Goal: Task Accomplishment & Management: Complete application form

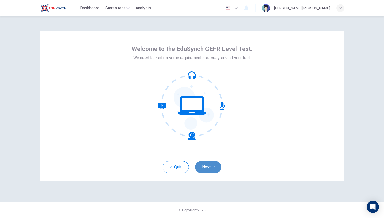
click at [207, 163] on button "Next" at bounding box center [208, 167] width 26 height 12
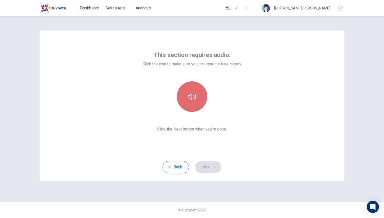
click at [196, 101] on button "button" at bounding box center [192, 96] width 30 height 30
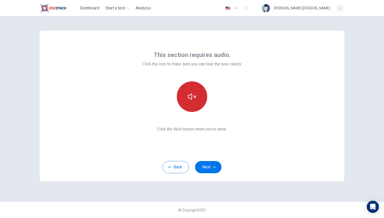
click at [196, 101] on button "button" at bounding box center [192, 96] width 30 height 30
click at [199, 93] on button "button" at bounding box center [192, 96] width 30 height 30
click at [194, 92] on icon "button" at bounding box center [192, 96] width 8 height 8
click at [195, 98] on icon "button" at bounding box center [192, 96] width 8 height 8
click at [211, 167] on button "Next" at bounding box center [208, 167] width 26 height 12
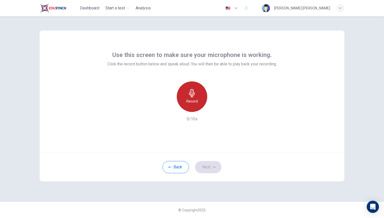
click at [191, 97] on div "Record" at bounding box center [192, 96] width 30 height 30
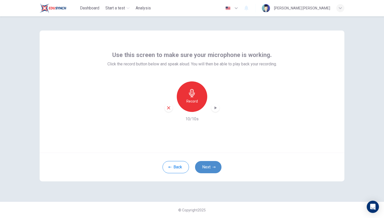
click at [207, 168] on button "Next" at bounding box center [208, 167] width 26 height 12
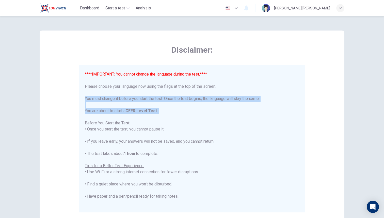
drag, startPoint x: 342, startPoint y: 97, endPoint x: 279, endPoint y: 115, distance: 65.8
click at [279, 115] on div "Disclaimer: ****IMPORTANT: You cannot change the language during the test.**** …" at bounding box center [192, 126] width 305 height 193
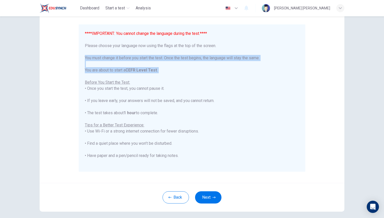
scroll to position [51, 0]
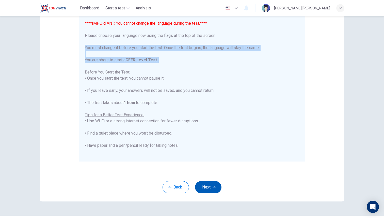
click at [217, 190] on button "Next" at bounding box center [208, 187] width 26 height 12
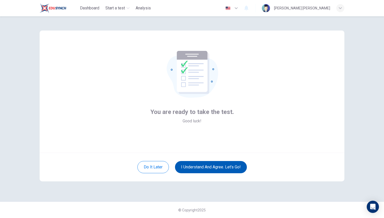
scroll to position [0, 0]
click at [229, 166] on button "I understand and agree. Let’s go!" at bounding box center [211, 167] width 72 height 12
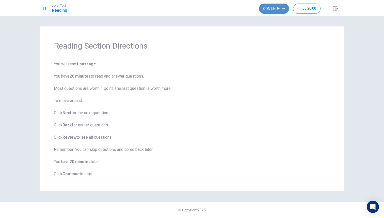
click at [264, 4] on button "Continue" at bounding box center [274, 9] width 30 height 10
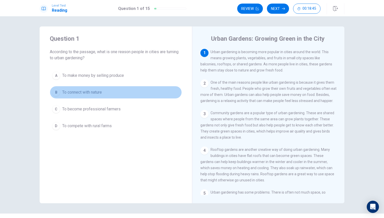
click at [56, 92] on div "B" at bounding box center [56, 92] width 8 height 8
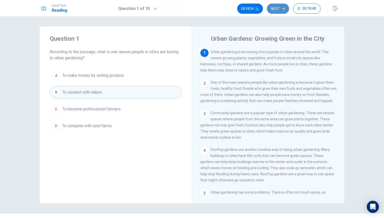
click at [279, 8] on button "Next" at bounding box center [278, 9] width 22 height 10
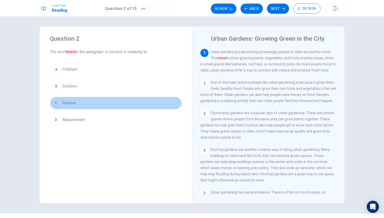
click at [58, 104] on div "C" at bounding box center [56, 103] width 8 height 8
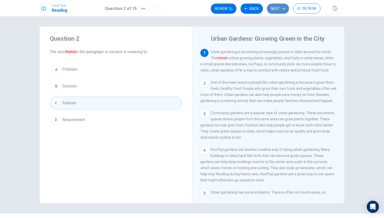
click at [274, 7] on button "Next" at bounding box center [278, 9] width 22 height 10
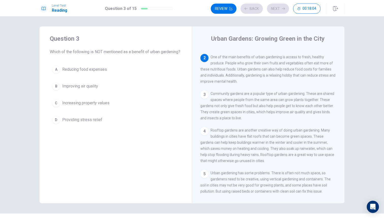
scroll to position [31, 0]
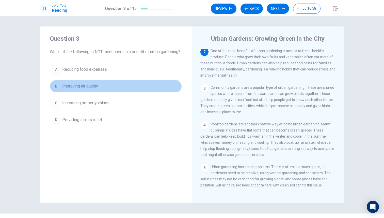
click at [82, 89] on span "Improving air quality" at bounding box center [80, 86] width 36 height 6
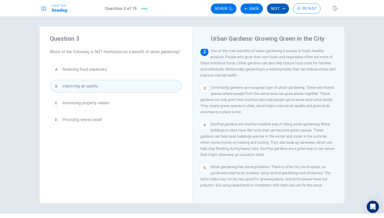
click at [281, 7] on button "Next" at bounding box center [278, 9] width 22 height 10
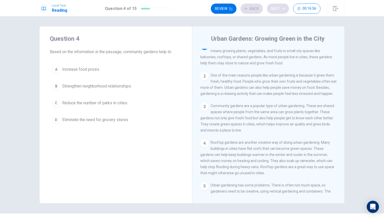
scroll to position [0, 0]
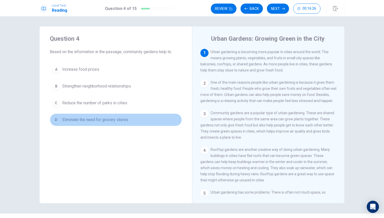
click at [83, 118] on span "Eliminate the need for grocery stores" at bounding box center [95, 120] width 66 height 6
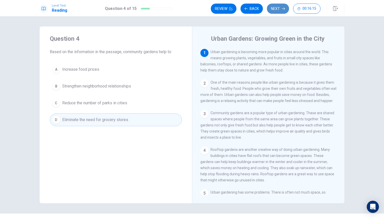
click at [284, 7] on icon "button" at bounding box center [283, 8] width 3 height 3
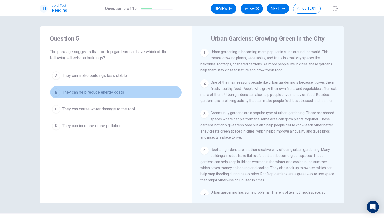
click at [92, 92] on span "They can help reduce energy costs" at bounding box center [93, 92] width 62 height 6
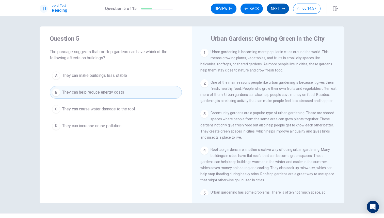
click at [282, 4] on button "Next" at bounding box center [278, 9] width 22 height 10
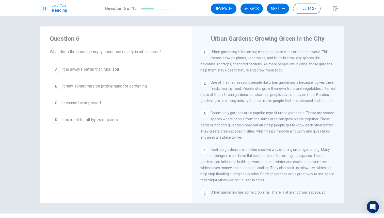
drag, startPoint x: 339, startPoint y: 61, endPoint x: 284, endPoint y: 58, distance: 55.7
click at [286, 58] on div "1 Urban gardening is becoming more popular in cities around the world. This mea…" at bounding box center [271, 122] width 143 height 146
click at [134, 116] on button "D It is ideal for all types of plants" at bounding box center [116, 119] width 132 height 13
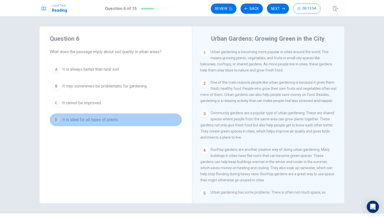
click at [101, 118] on span "It is ideal for all types of plants" at bounding box center [90, 120] width 56 height 6
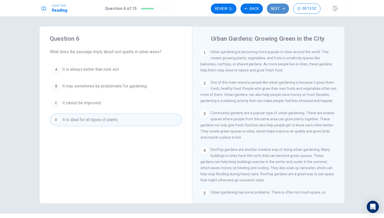
click at [272, 7] on button "Next" at bounding box center [278, 9] width 22 height 10
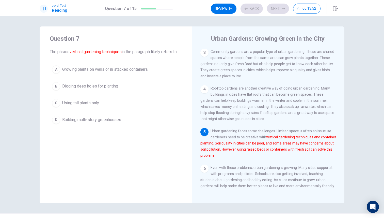
scroll to position [68, 0]
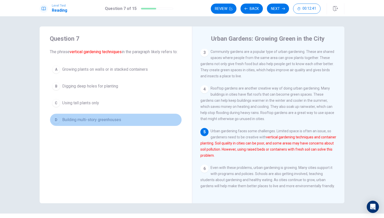
click at [106, 117] on span "Building multi-story greenhouses" at bounding box center [91, 120] width 59 height 6
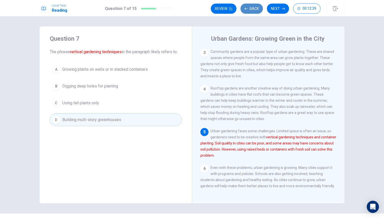
click at [253, 6] on button "Back" at bounding box center [251, 9] width 22 height 10
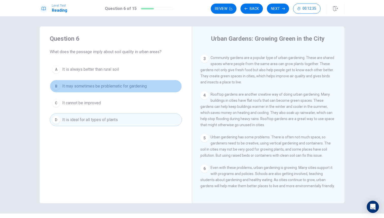
drag, startPoint x: 92, startPoint y: 85, endPoint x: 92, endPoint y: 79, distance: 6.3
click at [92, 85] on span "It may sometimes be problematic for gardening" at bounding box center [104, 86] width 85 height 6
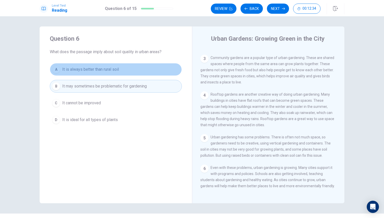
click at [93, 66] on span "It is always better than rural soil" at bounding box center [90, 69] width 57 height 6
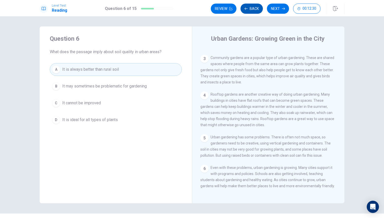
click at [255, 7] on button "Back" at bounding box center [251, 9] width 22 height 10
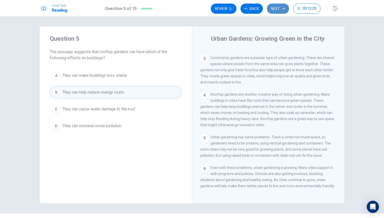
click at [281, 9] on button "Next" at bounding box center [278, 9] width 22 height 10
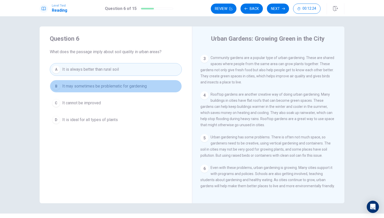
click at [115, 84] on span "It may sometimes be problematic for gardening" at bounding box center [104, 86] width 85 height 6
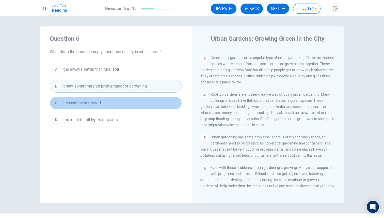
click at [108, 103] on button "C It cannot be improved" at bounding box center [116, 102] width 132 height 13
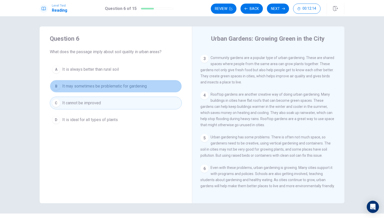
click at [111, 82] on button "B It may sometimes be problematic for gardening" at bounding box center [116, 86] width 132 height 13
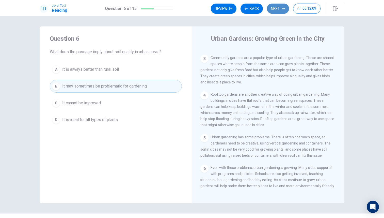
click at [273, 9] on button "Next" at bounding box center [278, 9] width 22 height 10
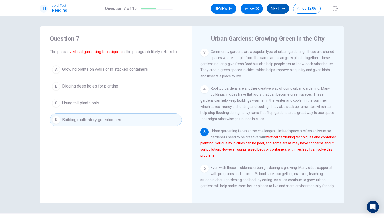
click at [274, 7] on button "Next" at bounding box center [278, 9] width 22 height 10
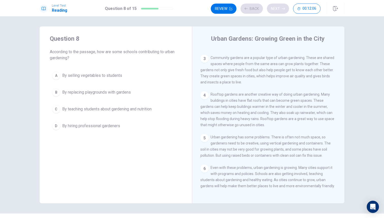
scroll to position [62, 0]
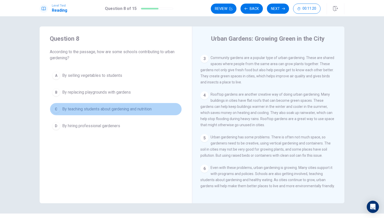
click at [103, 109] on span "By teaching students about gardening and nutrition" at bounding box center [106, 109] width 89 height 6
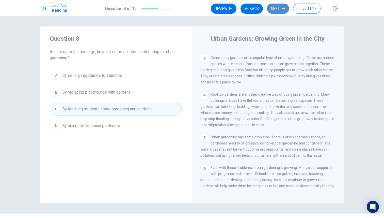
click at [279, 10] on button "Next" at bounding box center [278, 9] width 22 height 10
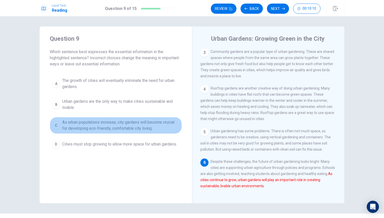
click at [108, 123] on span "As urban populations increase, city gardens will become crucial for developing …" at bounding box center [120, 125] width 117 height 12
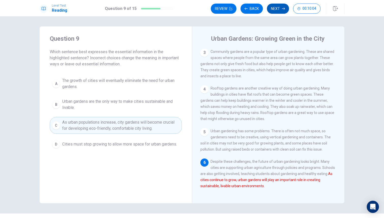
click at [276, 8] on button "Next" at bounding box center [278, 9] width 22 height 10
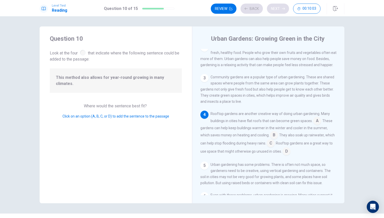
scroll to position [50, 0]
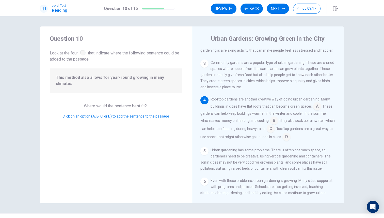
click at [270, 122] on input at bounding box center [274, 121] width 8 height 8
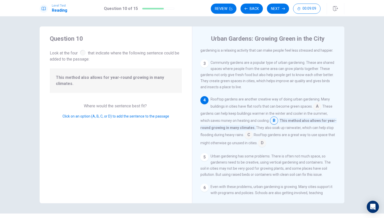
click at [317, 108] on input at bounding box center [317, 107] width 8 height 8
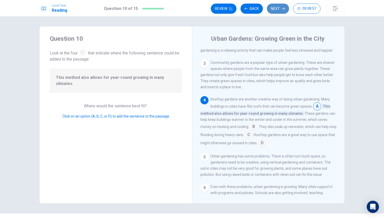
click at [281, 10] on button "Next" at bounding box center [278, 9] width 22 height 10
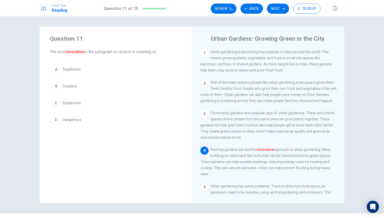
click at [63, 86] on span "Creative" at bounding box center [69, 86] width 15 height 6
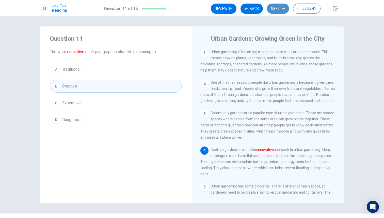
click at [284, 8] on icon "button" at bounding box center [283, 8] width 3 height 3
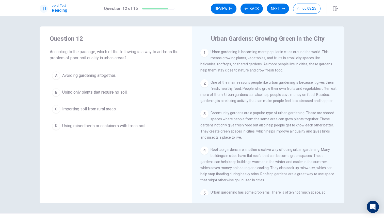
drag, startPoint x: 334, startPoint y: 55, endPoint x: 337, endPoint y: 80, distance: 25.4
click at [337, 80] on div "1 Urban gardening is becoming more popular in cities around the world. This mea…" at bounding box center [271, 122] width 143 height 146
drag, startPoint x: 332, startPoint y: 181, endPoint x: 332, endPoint y: 191, distance: 9.7
click at [332, 191] on div "1 Urban gardening is becoming more popular in cities around the world. This mea…" at bounding box center [271, 122] width 143 height 146
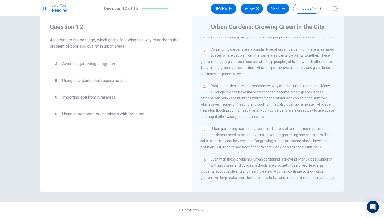
scroll to position [62, 0]
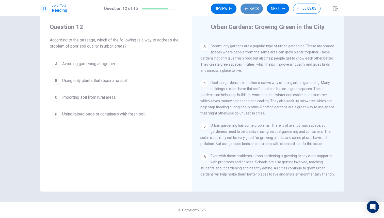
click at [253, 11] on button "Back" at bounding box center [251, 9] width 22 height 10
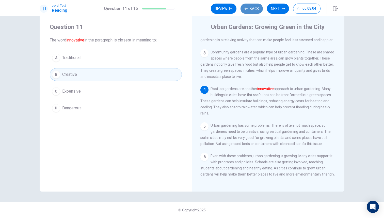
click at [253, 11] on button "Back" at bounding box center [251, 9] width 22 height 10
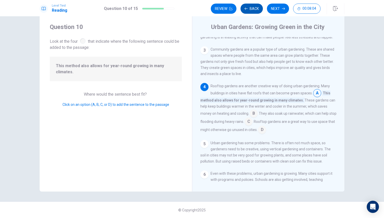
scroll to position [56, 0]
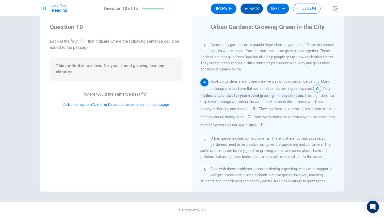
click at [253, 11] on button "Back" at bounding box center [251, 9] width 22 height 10
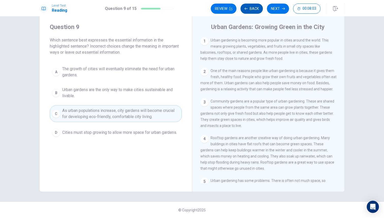
click at [253, 11] on button "Back" at bounding box center [251, 9] width 22 height 10
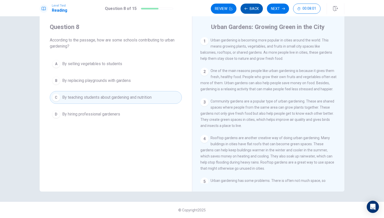
click at [253, 11] on button "Back" at bounding box center [251, 9] width 22 height 10
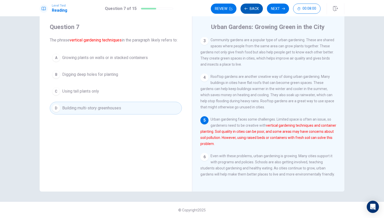
click at [253, 11] on button "Back" at bounding box center [251, 9] width 22 height 10
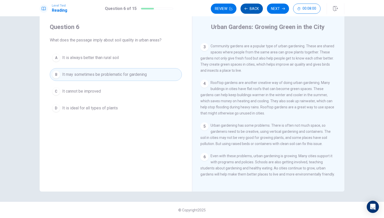
scroll to position [62, 0]
click at [274, 9] on button "Next" at bounding box center [278, 9] width 22 height 10
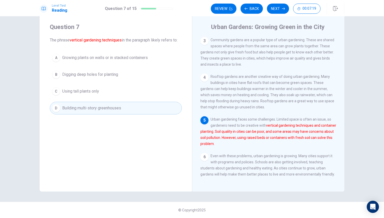
click at [120, 58] on span "Growing plants on walls or in stacked containers" at bounding box center [105, 58] width 86 height 6
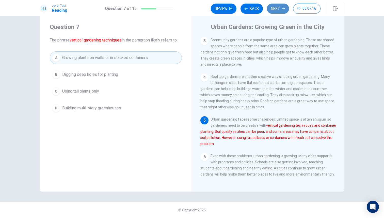
click at [277, 11] on button "Next" at bounding box center [278, 9] width 22 height 10
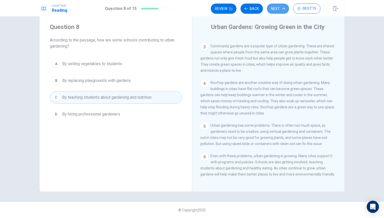
click at [273, 10] on button "Next" at bounding box center [278, 9] width 22 height 10
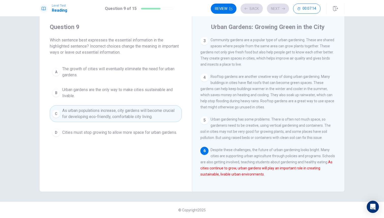
click at [273, 10] on div "Review Back Next 00:07:14" at bounding box center [266, 9] width 110 height 10
click at [273, 10] on button "Next" at bounding box center [278, 9] width 22 height 10
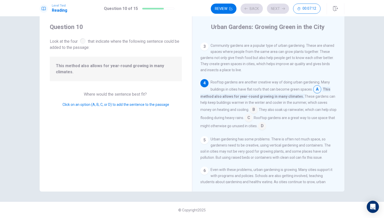
scroll to position [56, 0]
click at [273, 10] on button "Next" at bounding box center [278, 9] width 22 height 10
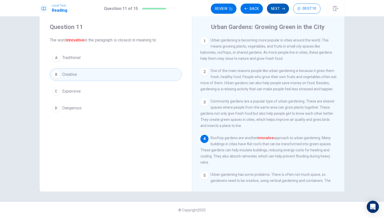
click at [273, 10] on button "Next" at bounding box center [278, 9] width 22 height 10
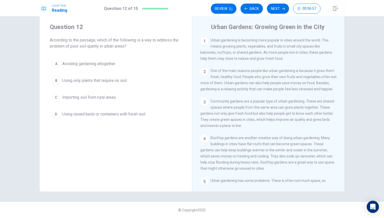
drag, startPoint x: 335, startPoint y: 181, endPoint x: 342, endPoint y: 105, distance: 76.9
click at [341, 105] on div "1 Urban gardening is becoming more popular in cities around the world. This mea…" at bounding box center [271, 110] width 143 height 146
drag, startPoint x: 342, startPoint y: 105, endPoint x: 343, endPoint y: 128, distance: 23.4
click at [343, 128] on div "1 Urban gardening is becoming more popular in cities around the world. This mea…" at bounding box center [271, 110] width 143 height 146
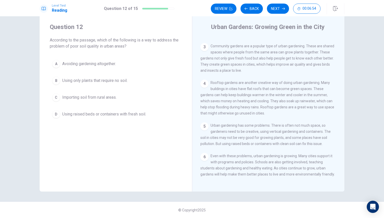
scroll to position [62, 0]
click at [167, 114] on button "D Using raised beds or containers with fresh soil." at bounding box center [116, 114] width 132 height 13
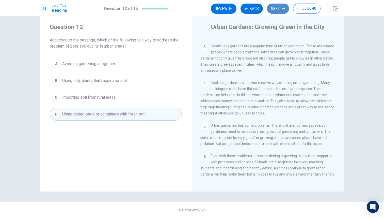
click at [281, 4] on button "Next" at bounding box center [278, 9] width 22 height 10
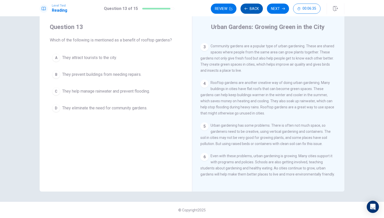
click at [251, 7] on button "Back" at bounding box center [251, 9] width 22 height 10
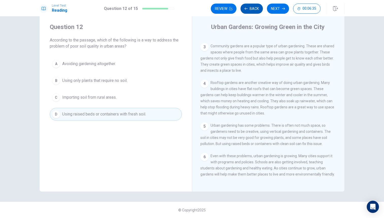
click at [251, 7] on button "Back" at bounding box center [251, 9] width 22 height 10
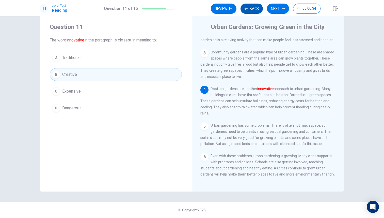
scroll to position [56, 0]
click at [251, 7] on button "Back" at bounding box center [251, 9] width 22 height 10
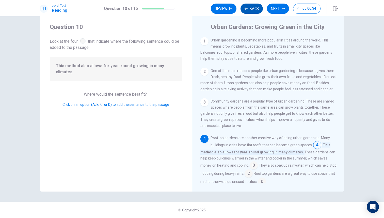
scroll to position [56, 0]
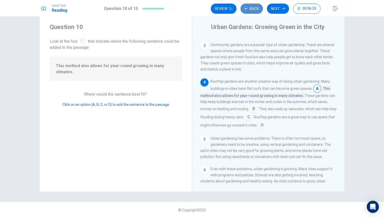
click at [251, 7] on button "Back" at bounding box center [251, 9] width 22 height 10
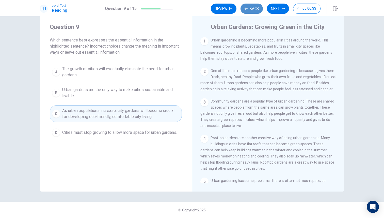
click at [251, 7] on button "Back" at bounding box center [251, 9] width 22 height 10
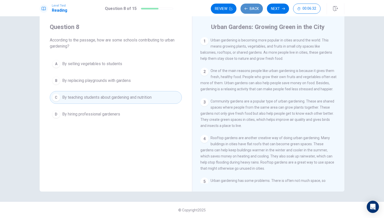
click at [251, 7] on button "Back" at bounding box center [251, 9] width 22 height 10
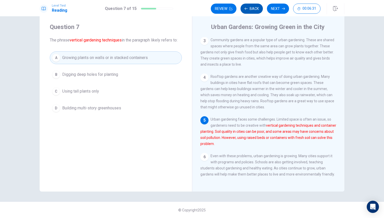
scroll to position [68, 0]
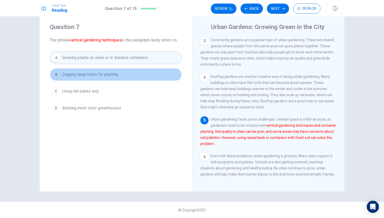
click at [101, 72] on span "Digging deep holes for planting" at bounding box center [90, 74] width 56 height 6
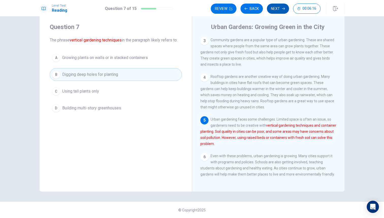
click at [281, 5] on button "Next" at bounding box center [278, 9] width 22 height 10
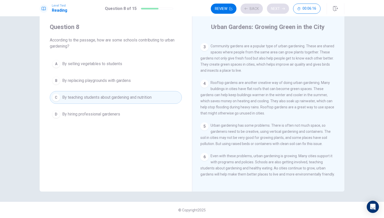
scroll to position [62, 0]
click at [281, 5] on div "Review Back Next 00:06:16" at bounding box center [266, 9] width 110 height 10
click at [281, 6] on button "Next" at bounding box center [278, 9] width 22 height 10
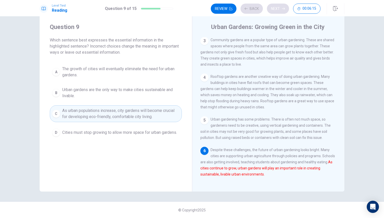
scroll to position [68, 0]
click at [255, 9] on button "Back" at bounding box center [251, 9] width 22 height 10
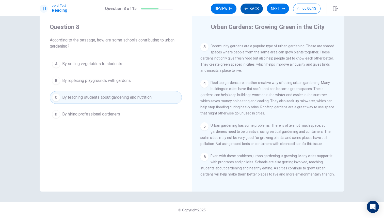
scroll to position [62, 0]
click at [255, 9] on button "Back" at bounding box center [251, 9] width 22 height 10
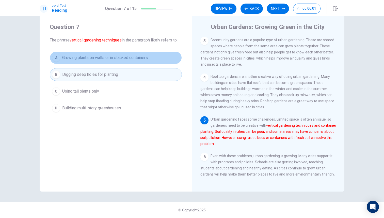
click at [157, 56] on button "A Growing plants on walls or in stacked containers" at bounding box center [116, 57] width 132 height 13
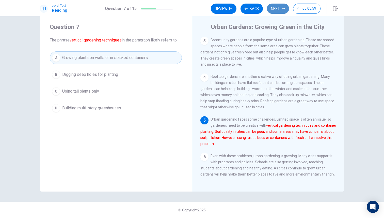
click at [280, 7] on button "Next" at bounding box center [278, 9] width 22 height 10
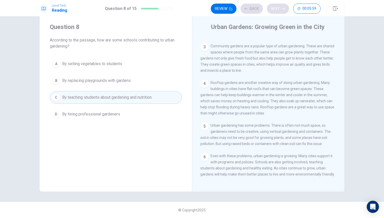
click at [280, 7] on div "Review Back Next 00:05:59" at bounding box center [266, 9] width 110 height 10
click at [280, 7] on div "Review Back Next 00:05:58" at bounding box center [266, 9] width 110 height 10
click at [280, 7] on button "Next" at bounding box center [278, 9] width 22 height 10
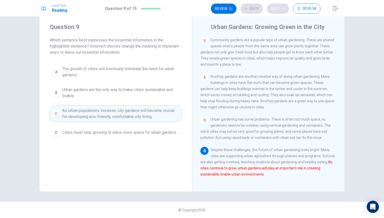
click at [280, 7] on div "Review Back Next 00:05:58" at bounding box center [266, 9] width 110 height 10
click at [280, 7] on div "Review Back Next 00:05:57" at bounding box center [266, 9] width 110 height 10
click at [280, 7] on button "Next" at bounding box center [278, 9] width 22 height 10
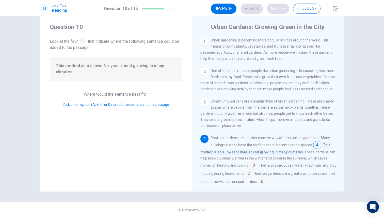
click at [280, 7] on div "Review Back Next 00:05:57" at bounding box center [266, 9] width 110 height 10
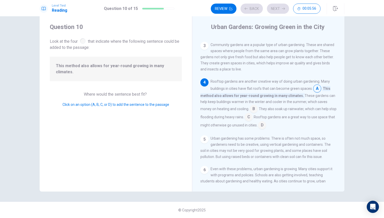
click at [280, 7] on div "Review Back Next 00:05:56" at bounding box center [266, 9] width 110 height 10
click at [280, 7] on button "Next" at bounding box center [278, 9] width 22 height 10
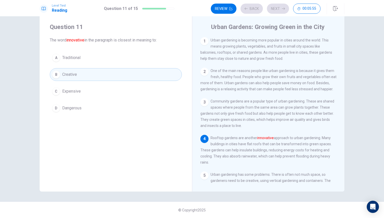
click at [280, 7] on div "Review Back Next 00:05:55" at bounding box center [266, 9] width 110 height 10
click at [280, 7] on button "Next" at bounding box center [278, 9] width 22 height 10
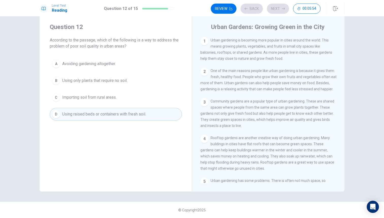
click at [280, 7] on div "Review Back Next 00:05:54" at bounding box center [266, 9] width 110 height 10
click at [280, 7] on div "Review Back Next 00:05:53" at bounding box center [266, 9] width 110 height 10
click at [280, 7] on button "Next" at bounding box center [278, 9] width 22 height 10
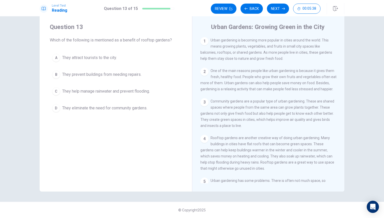
click at [128, 92] on span "They help manage rainwater and prevent flooding." at bounding box center [106, 91] width 88 height 6
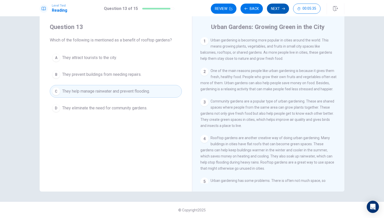
click at [280, 9] on button "Next" at bounding box center [278, 9] width 22 height 10
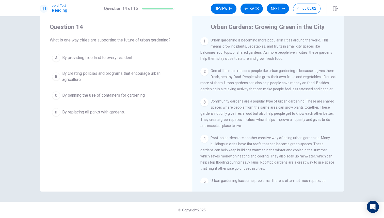
drag, startPoint x: 343, startPoint y: 140, endPoint x: 343, endPoint y: 121, distance: 19.0
click at [343, 123] on div "Urban Gardens: Growing Green in the City 1 Urban gardening is becoming more pop…" at bounding box center [268, 103] width 152 height 176
click at [342, 121] on div "1 Urban gardening is becoming more popular in cities around the world. This mea…" at bounding box center [271, 110] width 143 height 146
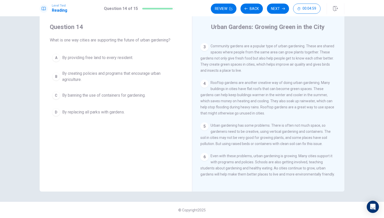
scroll to position [62, 0]
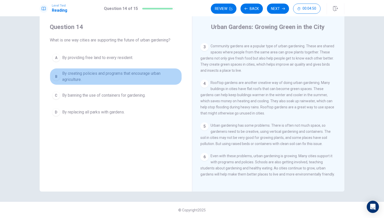
click at [105, 74] on span "By creating policies and programs that encourage urban agriculture." at bounding box center [120, 76] width 117 height 12
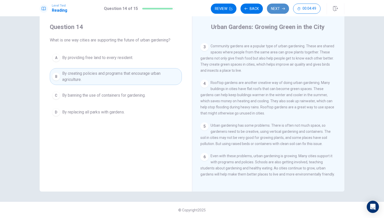
click at [283, 6] on button "Next" at bounding box center [278, 9] width 22 height 10
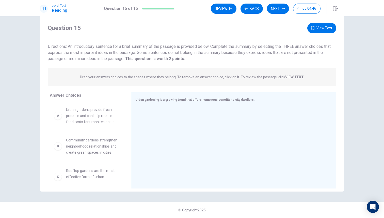
click at [324, 27] on button "View Text" at bounding box center [321, 28] width 29 height 10
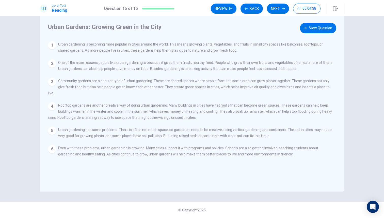
click at [303, 27] on button "View Question" at bounding box center [318, 28] width 36 height 10
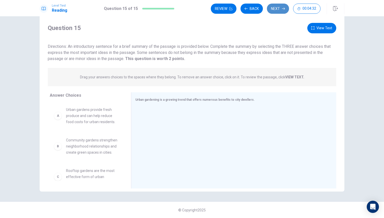
click at [279, 9] on button "Next" at bounding box center [278, 9] width 22 height 10
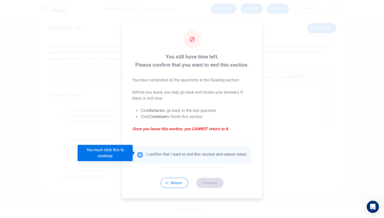
click at [140, 154] on input "You must click this to continue" at bounding box center [140, 155] width 6 height 6
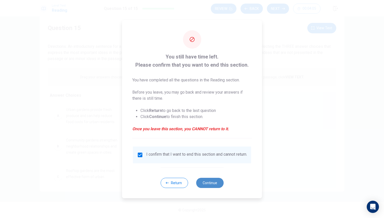
click at [216, 186] on button "Continue" at bounding box center [209, 182] width 27 height 10
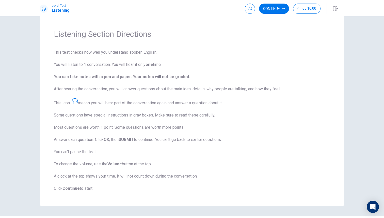
click at [274, 0] on div "Level Test Listening Continue 00:10:00" at bounding box center [192, 8] width 384 height 16
click at [274, 4] on button "Continue" at bounding box center [274, 9] width 30 height 10
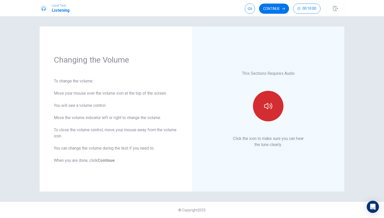
click at [268, 101] on button "button" at bounding box center [268, 106] width 30 height 30
click at [264, 102] on icon "button" at bounding box center [268, 106] width 8 height 8
click at [267, 99] on button "button" at bounding box center [268, 106] width 30 height 30
click at [274, 100] on button "button" at bounding box center [268, 106] width 30 height 30
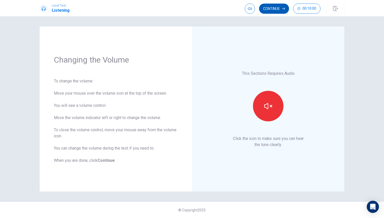
click at [278, 5] on button "Continue" at bounding box center [274, 9] width 30 height 10
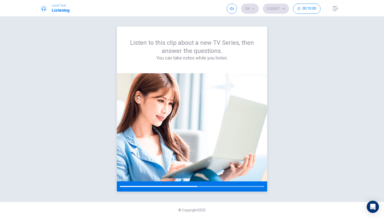
click at [195, 127] on img at bounding box center [192, 127] width 150 height 108
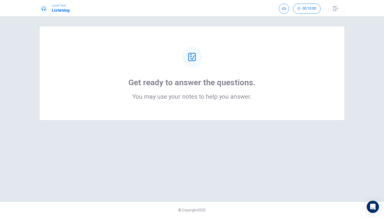
click at [187, 61] on div at bounding box center [192, 57] width 20 height 20
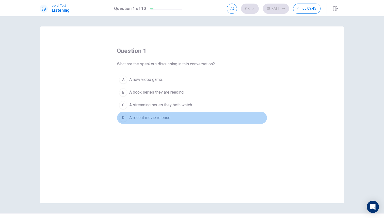
click at [123, 117] on div "D" at bounding box center [123, 117] width 8 height 8
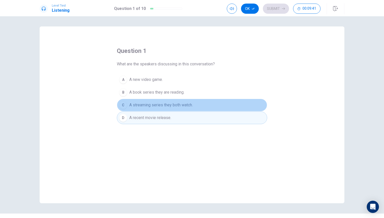
click at [125, 105] on div "C" at bounding box center [123, 105] width 8 height 8
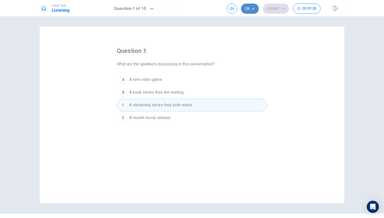
click at [250, 9] on button "Ok" at bounding box center [250, 9] width 18 height 10
drag, startPoint x: 344, startPoint y: 140, endPoint x: 344, endPoint y: 143, distance: 2.6
click at [344, 143] on div "question 1 What are the speakers discussing in this conversation? A A new video…" at bounding box center [191, 114] width 321 height 176
drag, startPoint x: 342, startPoint y: 138, endPoint x: 178, endPoint y: 105, distance: 167.1
click at [187, 105] on div "question 1 What are the speakers discussing in this conversation? A A new video…" at bounding box center [192, 114] width 305 height 176
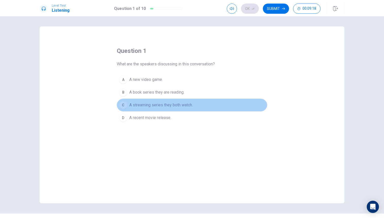
click at [178, 105] on span "A streaming series they both watch." at bounding box center [160, 105] width 63 height 6
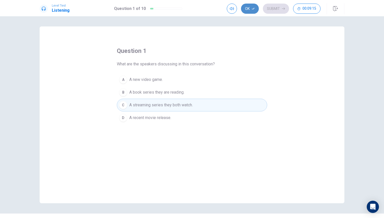
click at [250, 8] on button "Ok" at bounding box center [250, 9] width 18 height 10
click at [269, 10] on button "Submit" at bounding box center [276, 9] width 26 height 10
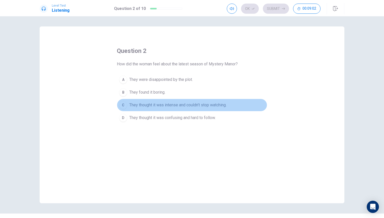
click at [181, 101] on button "C They thought it was intense and couldn’t stop watching." at bounding box center [192, 104] width 150 height 13
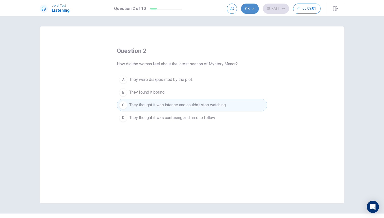
click at [251, 8] on button "Ok" at bounding box center [250, 9] width 18 height 10
click at [276, 6] on button "Submit" at bounding box center [276, 9] width 26 height 10
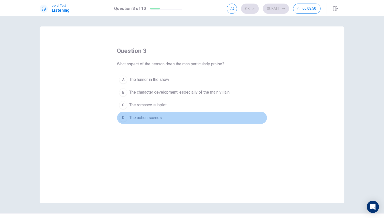
click at [151, 117] on span "The action scenes." at bounding box center [145, 117] width 33 height 6
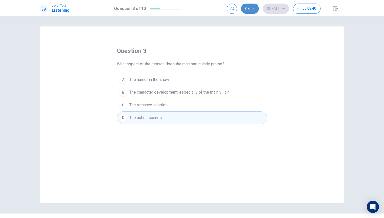
click at [245, 11] on button "Ok" at bounding box center [250, 9] width 18 height 10
click at [282, 8] on icon "button" at bounding box center [283, 8] width 3 height 3
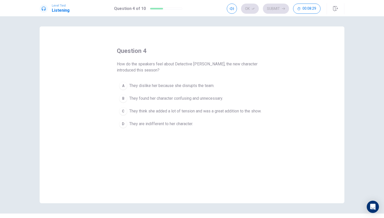
click at [198, 110] on span "They think she added a lot of tension and was a great addition to the show." at bounding box center [195, 111] width 132 height 6
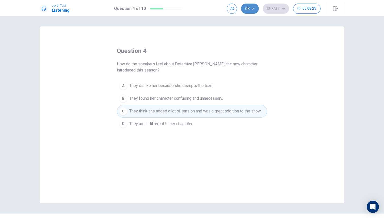
click at [250, 11] on button "Ok" at bounding box center [250, 9] width 18 height 10
click at [280, 8] on button "Submit" at bounding box center [276, 9] width 26 height 10
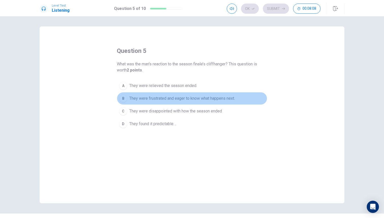
click at [189, 98] on span "They were frustrated and eager to know what happens next." at bounding box center [182, 98] width 106 height 6
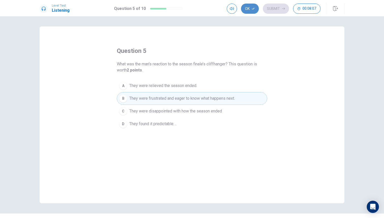
click at [250, 10] on button "Ok" at bounding box center [250, 9] width 18 height 10
click at [277, 7] on button "Submit" at bounding box center [276, 9] width 26 height 10
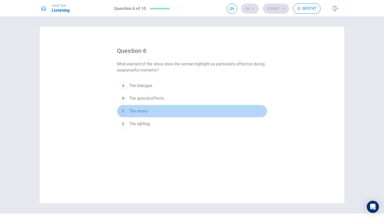
click at [141, 107] on button "C The music." at bounding box center [192, 111] width 150 height 13
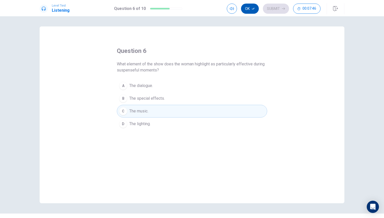
click at [256, 7] on button "Ok" at bounding box center [250, 9] width 18 height 10
click at [272, 8] on button "Submit" at bounding box center [276, 9] width 26 height 10
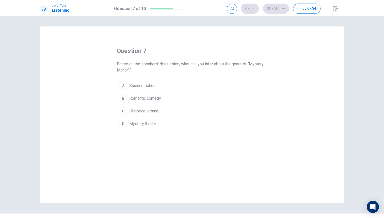
click at [144, 123] on span "Mystery thriller." at bounding box center [142, 124] width 27 height 6
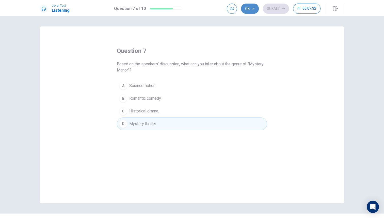
click at [253, 6] on button "Ok" at bounding box center [250, 9] width 18 height 10
click at [268, 7] on button "Submit" at bounding box center [276, 9] width 26 height 10
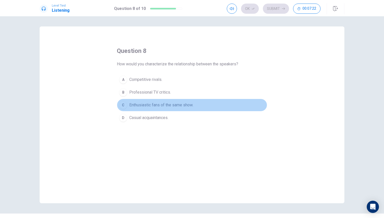
click at [156, 105] on span "Enthusiastic fans of the same show." at bounding box center [161, 105] width 64 height 6
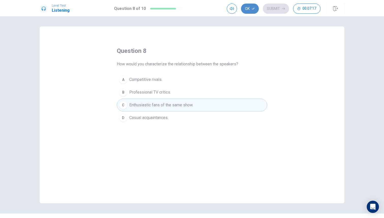
click at [247, 9] on button "Ok" at bounding box center [250, 9] width 18 height 10
click at [273, 5] on button "Submit" at bounding box center [276, 9] width 26 height 10
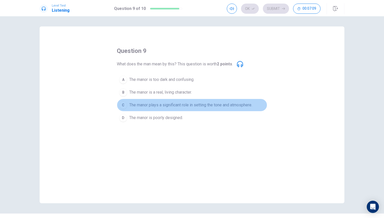
click at [232, 104] on span "The manor plays a significant role in setting the tone and atmosphere." at bounding box center [190, 105] width 123 height 6
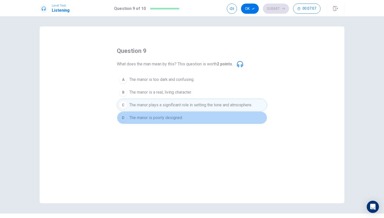
click at [168, 118] on span "The manor is poorly designed." at bounding box center [156, 117] width 54 height 6
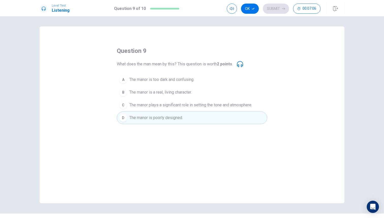
click at [180, 106] on span "The manor plays a significant role in setting the tone and atmosphere." at bounding box center [190, 105] width 123 height 6
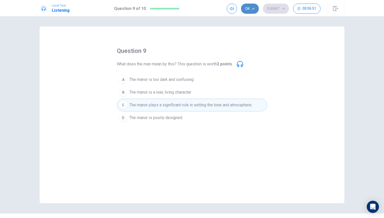
click at [248, 9] on button "Ok" at bounding box center [250, 9] width 18 height 10
click at [265, 9] on button "Submit" at bounding box center [276, 9] width 26 height 10
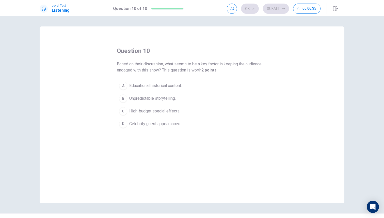
click at [170, 96] on span "Unpredictable storytelling." at bounding box center [152, 98] width 46 height 6
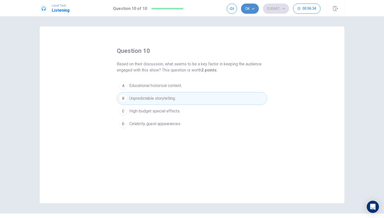
click at [250, 8] on button "Ok" at bounding box center [250, 9] width 18 height 10
click at [270, 8] on button "Submit" at bounding box center [276, 9] width 26 height 10
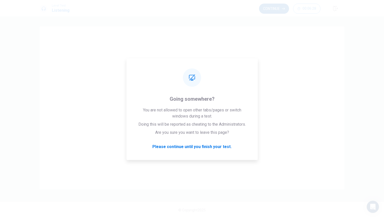
click at [280, 8] on button "Continue" at bounding box center [274, 9] width 30 height 10
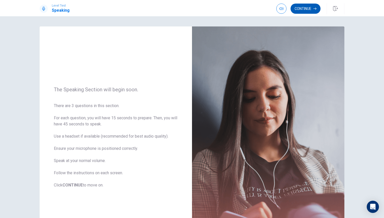
click at [312, 9] on button "Continue" at bounding box center [305, 9] width 30 height 10
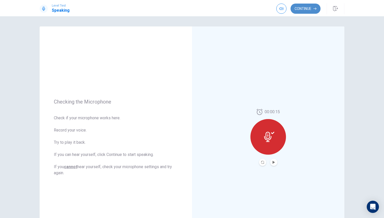
click at [303, 9] on button "Continue" at bounding box center [305, 9] width 30 height 10
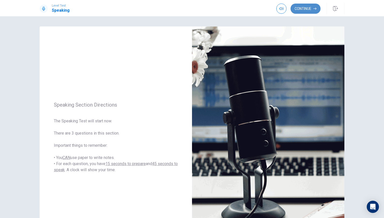
click at [303, 9] on button "Continue" at bounding box center [305, 9] width 30 height 10
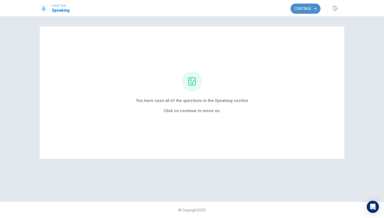
click at [305, 12] on button "Continue" at bounding box center [305, 9] width 30 height 10
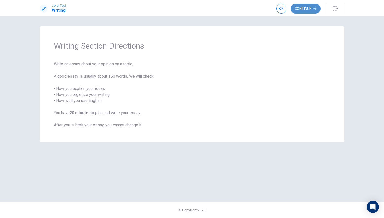
click at [302, 8] on button "Continue" at bounding box center [305, 9] width 30 height 10
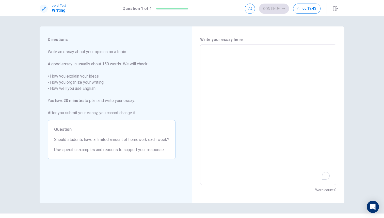
click at [223, 50] on textarea "To enrich screen reader interactions, please activate Accessibility in Grammarl…" at bounding box center [268, 114] width 129 height 132
type textarea "i"
type textarea "x"
type textarea "i"
type textarea "x"
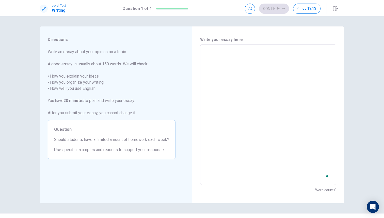
type textarea "I"
type textarea "x"
type textarea "I"
type textarea "x"
type textarea "I t"
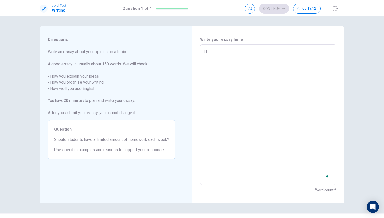
type textarea "x"
type textarea "I th"
type textarea "x"
type textarea "I thi"
type textarea "x"
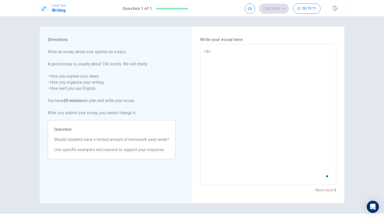
type textarea "I thin"
type textarea "x"
type textarea "I think"
type textarea "x"
type textarea "I think"
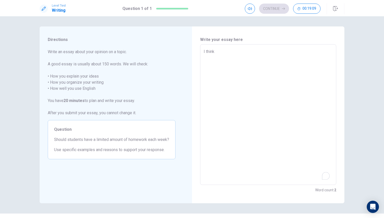
type textarea "x"
type textarea "I think s"
type textarea "x"
type textarea "I think st"
type textarea "x"
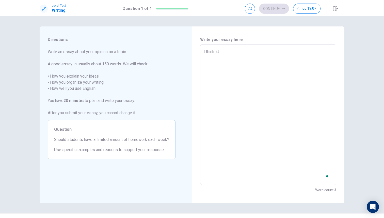
type textarea "I think stu"
type textarea "x"
type textarea "I think stud"
type textarea "x"
type textarea "I think stude"
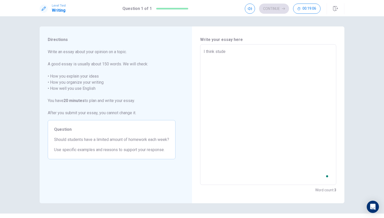
type textarea "x"
type textarea "I think studen"
type textarea "x"
type textarea "I think student"
type textarea "x"
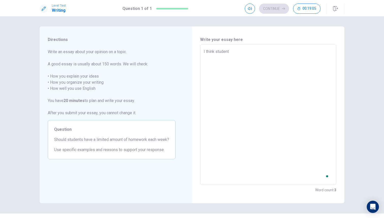
type textarea "I think students"
type textarea "x"
type textarea "I think students"
type textarea "x"
type textarea "I think students s"
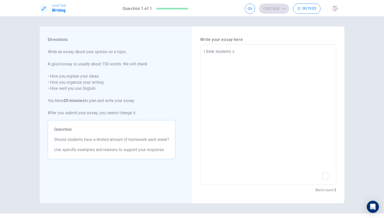
type textarea "x"
type textarea "I think students sh"
type textarea "x"
type textarea "I think students sho"
type textarea "x"
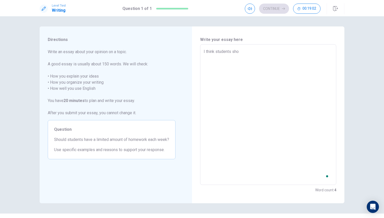
type textarea "I think students shou"
type textarea "x"
type textarea "I think students [PERSON_NAME]"
type textarea "x"
type textarea "I think students shound"
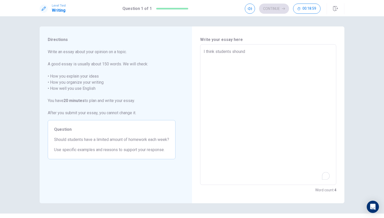
type textarea "x"
type textarea "I think students shound"
type textarea "x"
type textarea "I think students shound h"
type textarea "x"
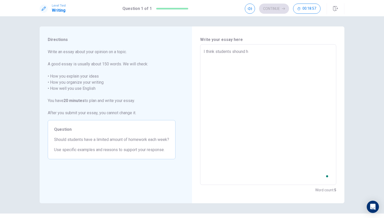
type textarea "I think students shound ha"
type textarea "x"
type textarea "I think students shound hav"
type textarea "x"
type textarea "I think students shound have"
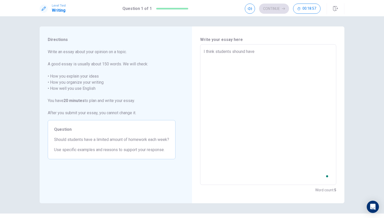
type textarea "x"
type textarea "I think students shound have"
type textarea "x"
type textarea "I think students shound have m"
type textarea "x"
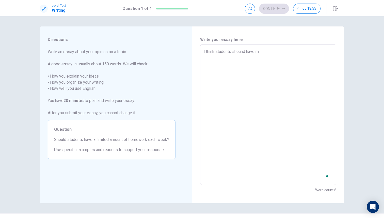
type textarea "I think students shound have mo"
type textarea "x"
type textarea "I think students shound have mor"
type textarea "x"
type textarea "I think students shound have more"
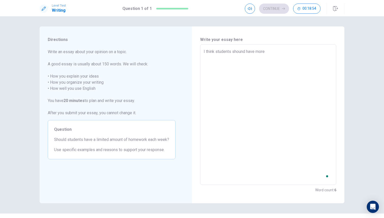
type textarea "x"
type textarea "I think students shound have more"
type textarea "x"
type textarea "I think students shound have more h"
type textarea "x"
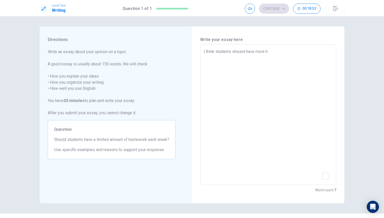
type textarea "I think students shound have more hm"
type textarea "x"
type textarea "I think students shound have more hme"
type textarea "x"
type textarea "I think students shound have more hmew"
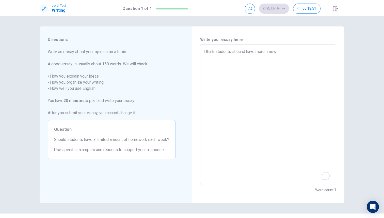
type textarea "x"
type textarea "I think students shound have more hmewo"
type textarea "x"
type textarea "I think students shound have more hmewor"
type textarea "x"
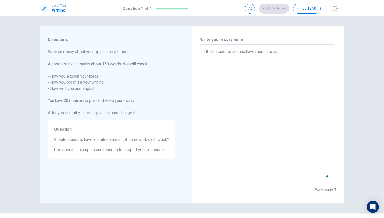
type textarea "I think students shound have more hmeworj"
type textarea "x"
type textarea "I think students shound have more hmewor"
type textarea "x"
type textarea "I think students shound have more hmework"
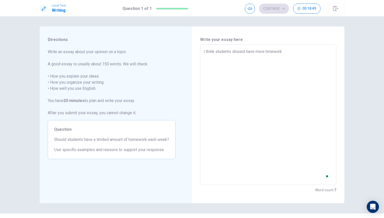
type textarea "x"
type textarea "I think students shound have more hmework"
type textarea "x"
type textarea "I think students shound have more hmework a"
type textarea "x"
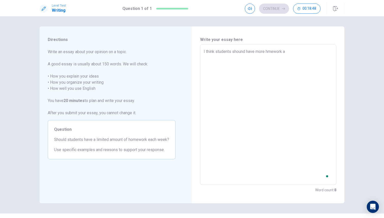
type textarea "I think students shound have more hmework at"
type textarea "x"
type textarea "I think students shound have more hmework at"
type textarea "x"
type textarea "I think students shound have more hmework at t"
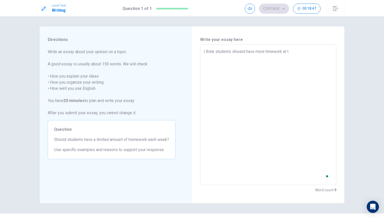
type textarea "x"
type textarea "I think students shound have more hmework at th"
type textarea "x"
type textarea "I think students shound have more hmework at the"
type textarea "x"
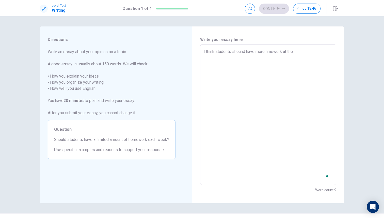
type textarea "I think students shound have more hmework at the"
type textarea "x"
type textarea "I think students shound have more hmework at the e"
type textarea "x"
type textarea "I think students shound have more hmework at the en"
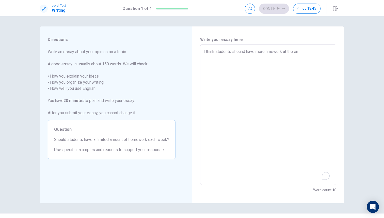
type textarea "x"
type textarea "I think students shound have more hmework at the end"
type textarea "x"
type textarea "I think students shound have more hmework at the end"
type textarea "x"
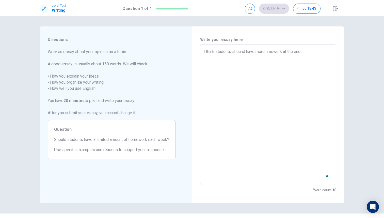
type textarea "I think students shound have more hmework at the end o"
type textarea "x"
type textarea "I think students shound have more hmework at the end of"
type textarea "x"
type textarea "I think students shound have more hmework at the end of"
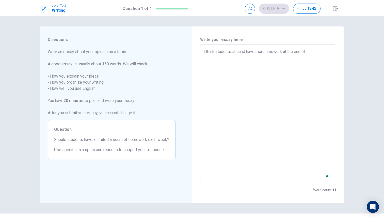
type textarea "x"
type textarea "I think students shound have more hmework at the end of a"
type textarea "x"
type textarea "I think students shound have more hmework at the end of a"
type textarea "x"
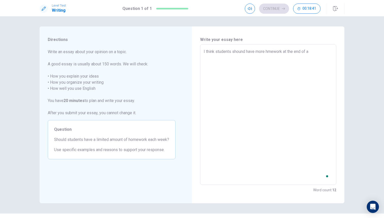
type textarea "I think students shound have more hmework at the end of a w"
type textarea "x"
type textarea "I think students shound have more hmework at the end of a we"
type textarea "x"
type textarea "I think students shound have more hmework at the end of a wee"
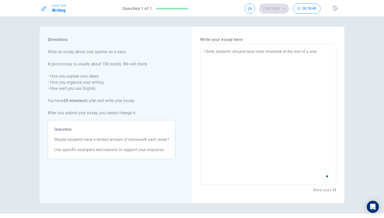
type textarea "x"
type textarea "I think students shound have more hmework at the end of a week"
type textarea "x"
type textarea "I think students shound have more hmework at the end of a week"
type textarea "x"
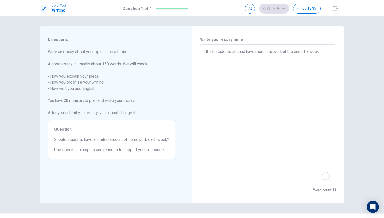
type textarea "I think students shound have more hmework at the end of a week"
type textarea "x"
type textarea "I think students shound have more hmework at the end of a week"
type textarea "x"
type textarea "I think students shound have more hmework at the end of a week"
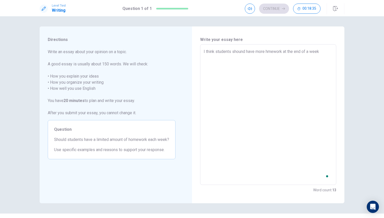
type textarea "x"
type textarea "I think students shound have more hmework at the end of a week"
type textarea "x"
type textarea "I think students shound have more hmework at the end of a week"
type textarea "x"
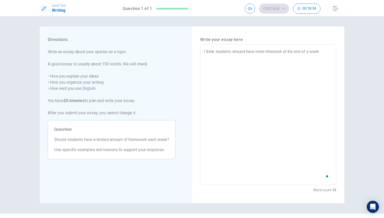
type textarea "I think students shound have more hmework at the end of a week"
type textarea "x"
type textarea "I think students shound have more hmework at the end of a week"
type textarea "x"
type textarea "I think students shound have more hmework at the end of a week"
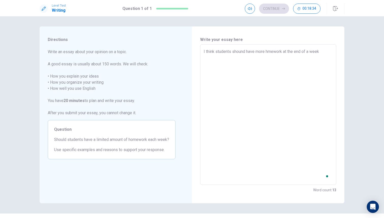
type textarea "x"
type textarea "I think students shound have more hmework at the end of a week"
type textarea "x"
type textarea "I think students shound have more hmework at the end of a week"
type textarea "x"
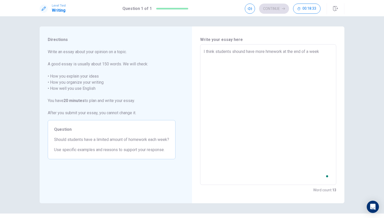
type textarea "I think students shound have more hmework at the end of a week"
type textarea "x"
type textarea "I think students shound have more hmework at the end of a week"
drag, startPoint x: 223, startPoint y: 50, endPoint x: 241, endPoint y: 50, distance: 18.5
click at [236, 50] on textarea "I think students shound have more hmework at the end of a week" at bounding box center [268, 114] width 129 height 132
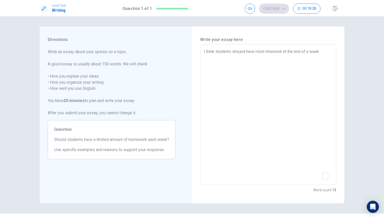
click at [284, 52] on textarea "I think students shound have more hmework at the end of a week" at bounding box center [268, 114] width 129 height 132
type textarea "x"
type textarea "I think students shound have more hmeworkat the end of a week"
type textarea "x"
type textarea "I think students shound have more hmeworat the end of a week"
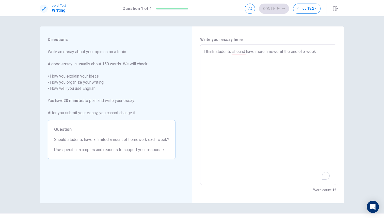
type textarea "x"
type textarea "I think students shound have more hmewoat the end of a week"
type textarea "x"
type textarea "I think students shound have more hmewat the end of a week"
type textarea "x"
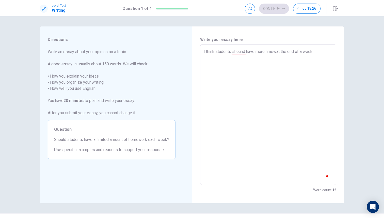
type textarea "I think students shound have more hmeat the end of a week"
type textarea "x"
type textarea "I think students shound have more hmat the end of a week"
type textarea "x"
type textarea "I think students shound have more hat the end of a week"
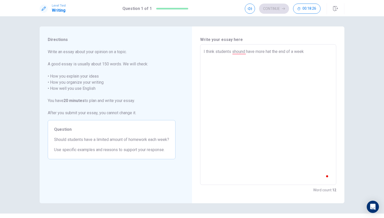
type textarea "x"
type textarea "I think students shound have more at the end of a week"
type textarea "x"
type textarea "I think students shound have more sat the end of a week"
type textarea "x"
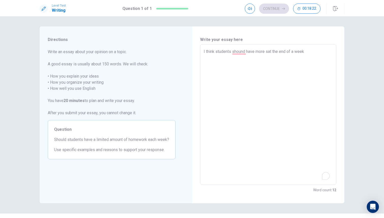
type textarea "I think students shound have more at the end of a week"
type textarea "x"
type textarea "I think students shound have more hat the end of a week"
type textarea "x"
type textarea "I think students shound have more hoat the end of a week"
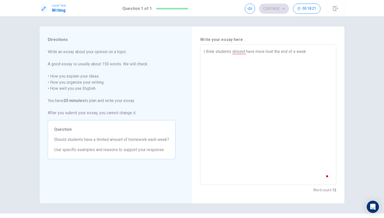
type textarea "x"
type textarea "I think students shound have more homat the end of a week"
type textarea "x"
type textarea "I think students shound have more homeat the end of a week"
type textarea "x"
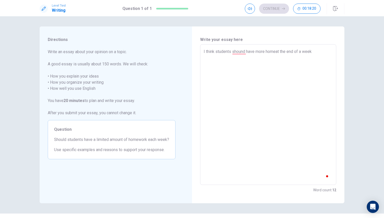
type textarea "I think students shound have more homewat the end of a week"
type textarea "x"
type textarea "I think students shound have more homewoat the end of a week"
type textarea "x"
type textarea "I think students shound have more homeworat the end of a week"
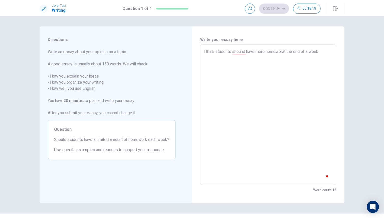
type textarea "x"
type textarea "I think students shound have more homeworkat the end of a week"
type textarea "x"
type textarea "I think students shound have more homework at the end of a week"
click at [326, 52] on textarea "I think students shound have more homework at the end of a week" at bounding box center [268, 114] width 129 height 132
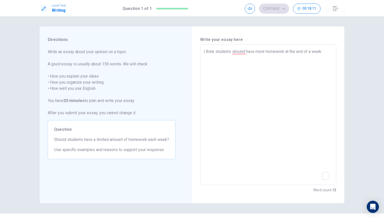
type textarea "x"
type textarea "I think students shound have more homework at the end of a week t"
type textarea "x"
type textarea "I think students shound have more homework at the end of a week th"
type textarea "x"
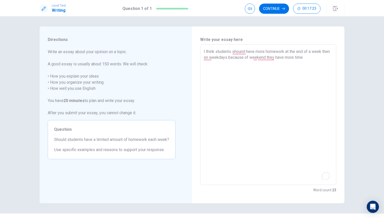
drag, startPoint x: 326, startPoint y: 52, endPoint x: 258, endPoint y: 58, distance: 68.5
click at [258, 57] on textarea "I think students shound have more homework at the end of a week then on weekday…" at bounding box center [268, 114] width 129 height 132
click at [256, 58] on textarea "I think students shound have more homework at the end of a week weekend they ha…" at bounding box center [268, 114] width 129 height 132
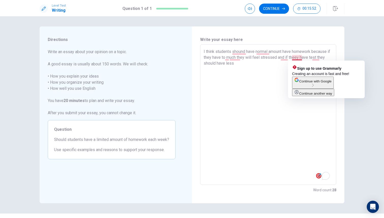
drag, startPoint x: 256, startPoint y: 58, endPoint x: 251, endPoint y: 78, distance: 20.9
click at [251, 78] on textarea "I think students shound have normal amount have homework because if they have t…" at bounding box center [268, 114] width 129 height 132
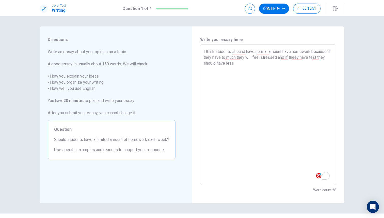
click at [251, 78] on textarea "I think students shound have normal amount have homework because if they have t…" at bounding box center [268, 114] width 129 height 132
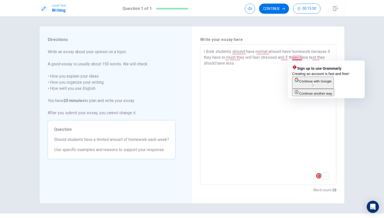
click at [302, 57] on textarea "I think students shound have normal amount have homework because if they have t…" at bounding box center [268, 114] width 129 height 132
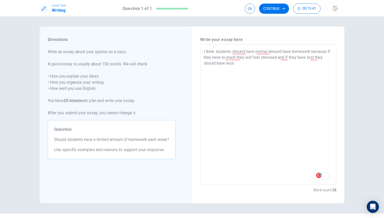
click at [237, 65] on textarea "I think students shound have normal amount have homework because if they have t…" at bounding box center [268, 114] width 129 height 132
click at [235, 64] on textarea "I think students shound have normal amount have homework because if they have t…" at bounding box center [268, 114] width 129 height 132
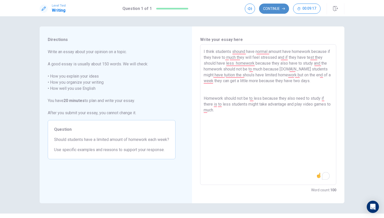
click at [271, 8] on button "Continue" at bounding box center [274, 9] width 30 height 10
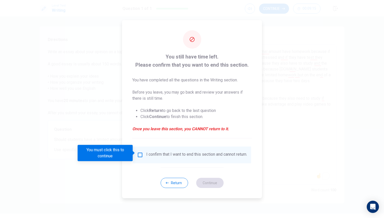
click at [137, 155] on input "You must click this to continue" at bounding box center [140, 155] width 6 height 6
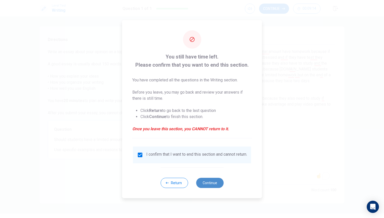
click at [213, 181] on button "Continue" at bounding box center [209, 182] width 27 height 10
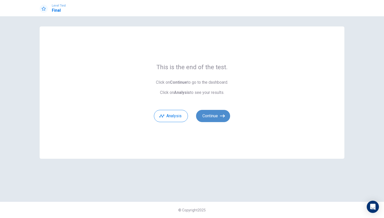
click at [221, 116] on icon "button" at bounding box center [222, 115] width 5 height 5
